Goal: Understand process/instructions: Learn how to perform a task or action

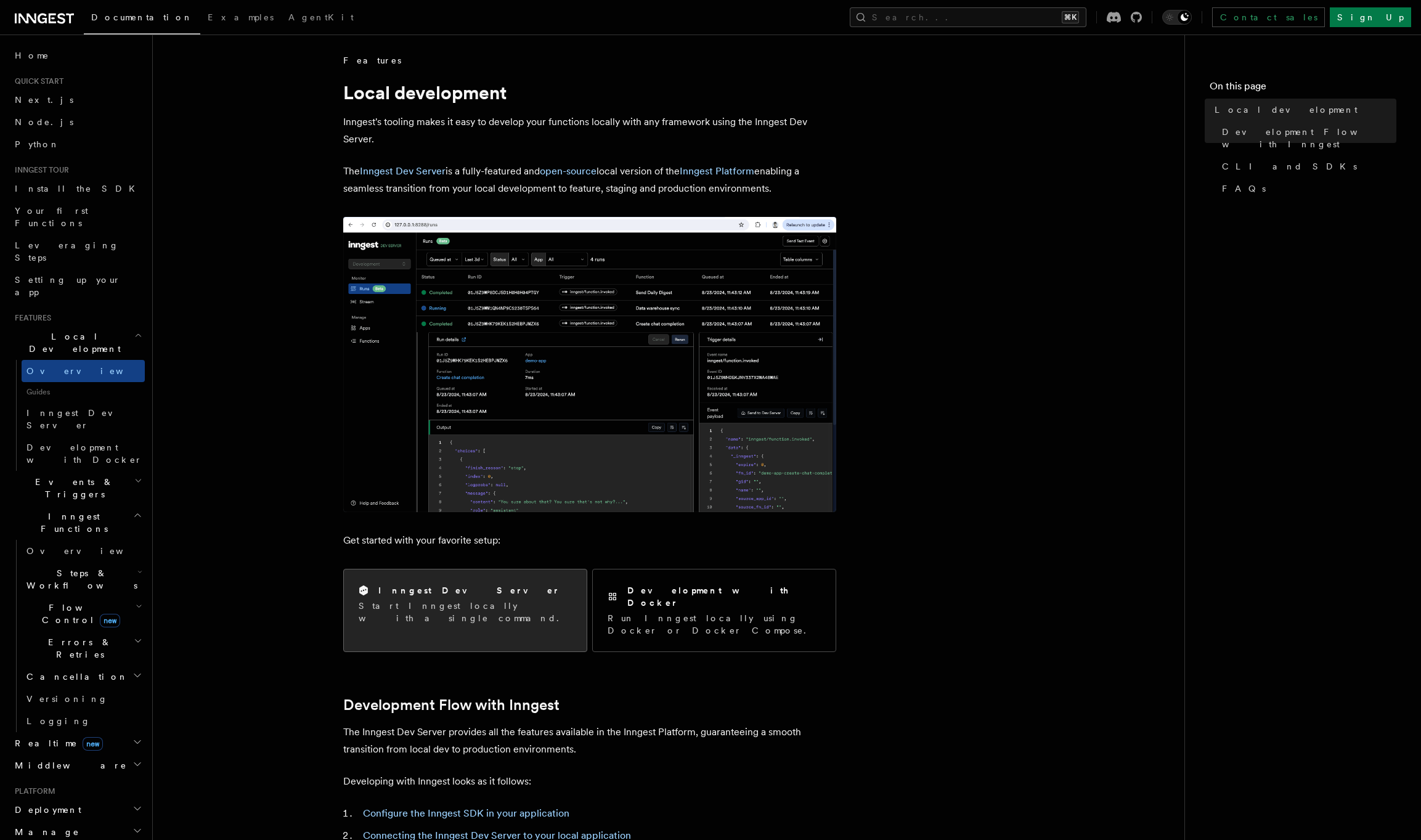
click at [454, 601] on p "Start Inngest locally with a single command." at bounding box center [466, 612] width 213 height 25
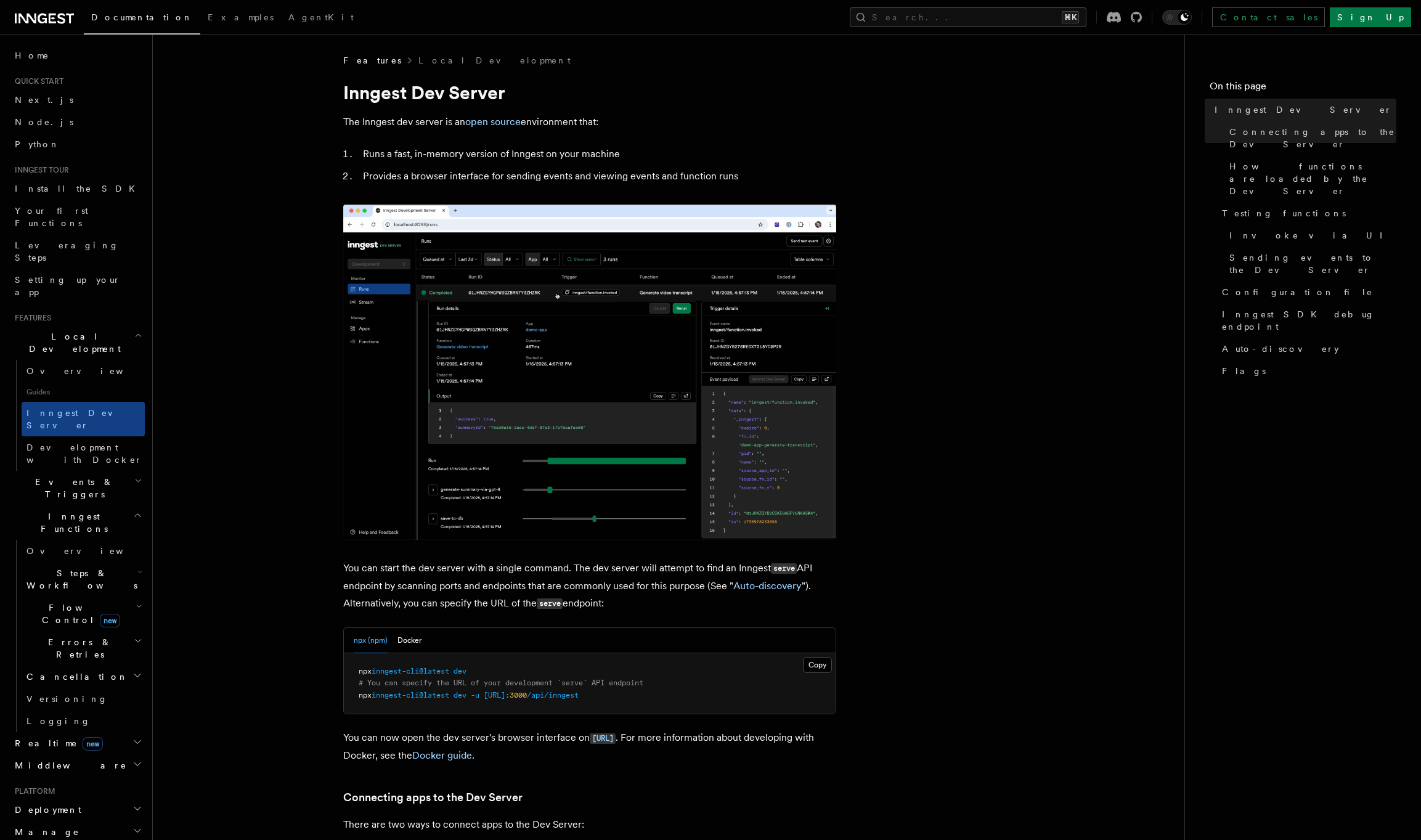
scroll to position [40, 0]
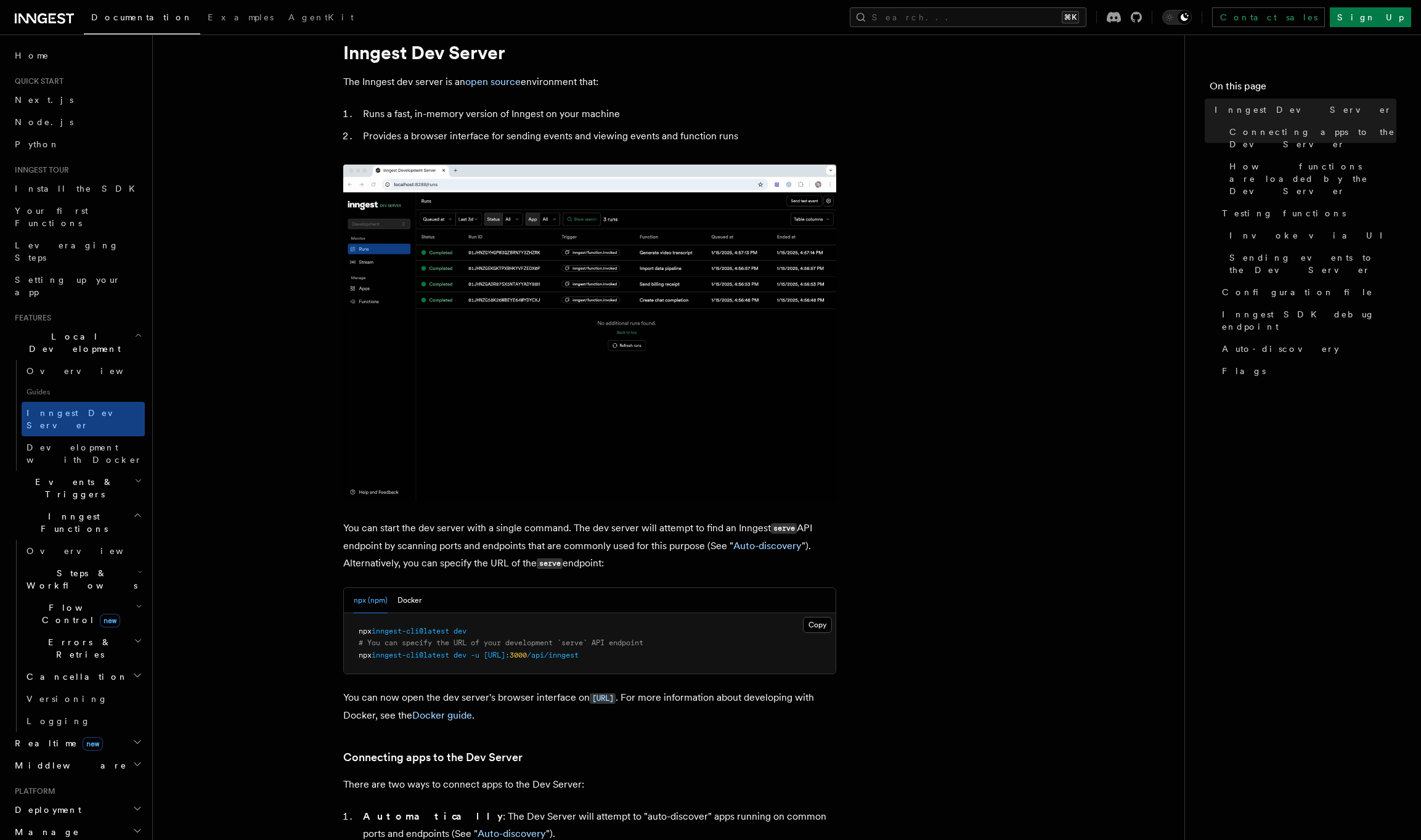
click at [404, 624] on pre "npx inngest-cli@latest dev # You can specify the URL of your development `serve…" at bounding box center [590, 644] width 492 height 61
drag, startPoint x: 586, startPoint y: 647, endPoint x: 336, endPoint y: 655, distance: 250.1
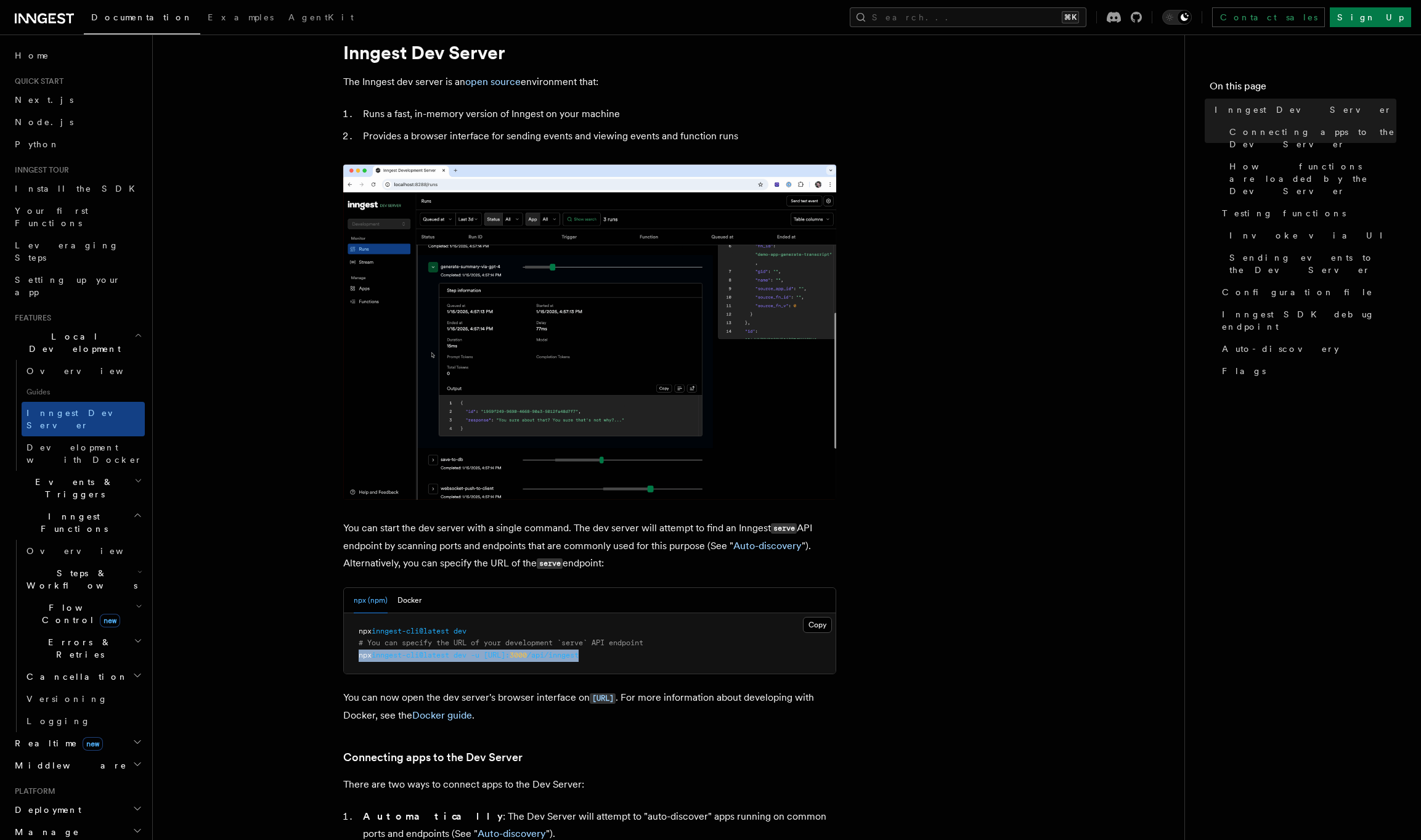
copy span "npx inngest-cli@latest dev -u [URL]: 3000 /api/inngest"
